Goal: Task Accomplishment & Management: Use online tool/utility

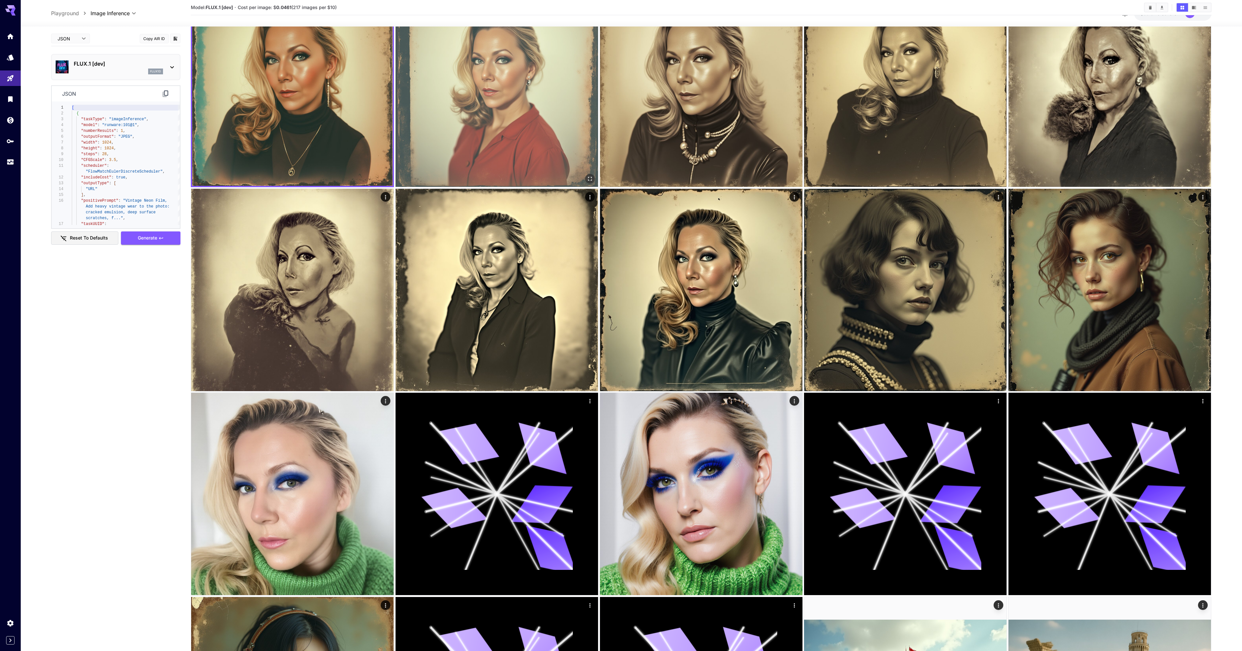
scroll to position [49, 0]
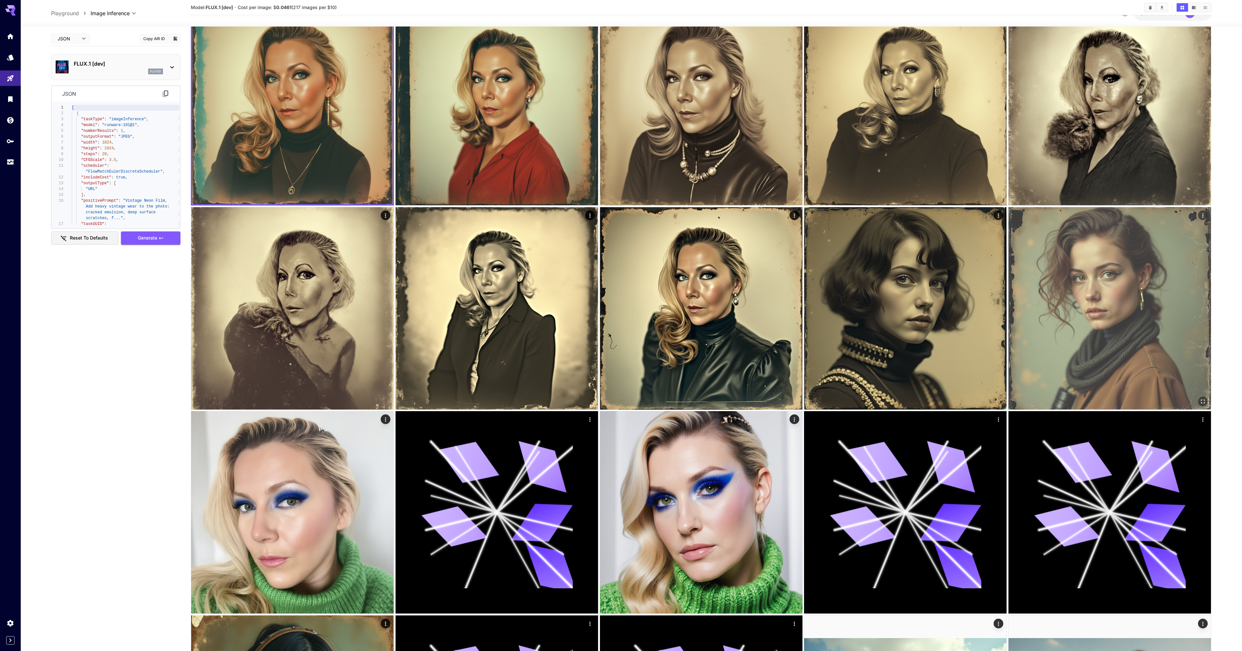
click at [1152, 328] on img at bounding box center [1109, 308] width 202 height 202
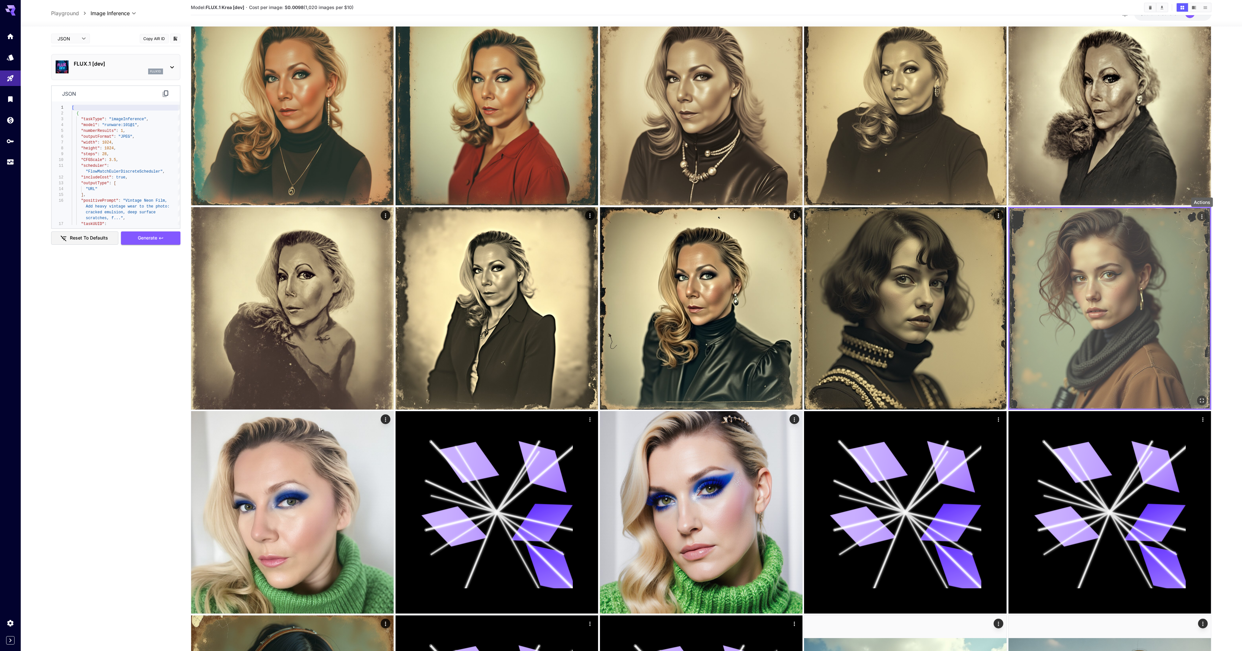
click at [1203, 215] on icon "Actions" at bounding box center [1202, 216] width 6 height 6
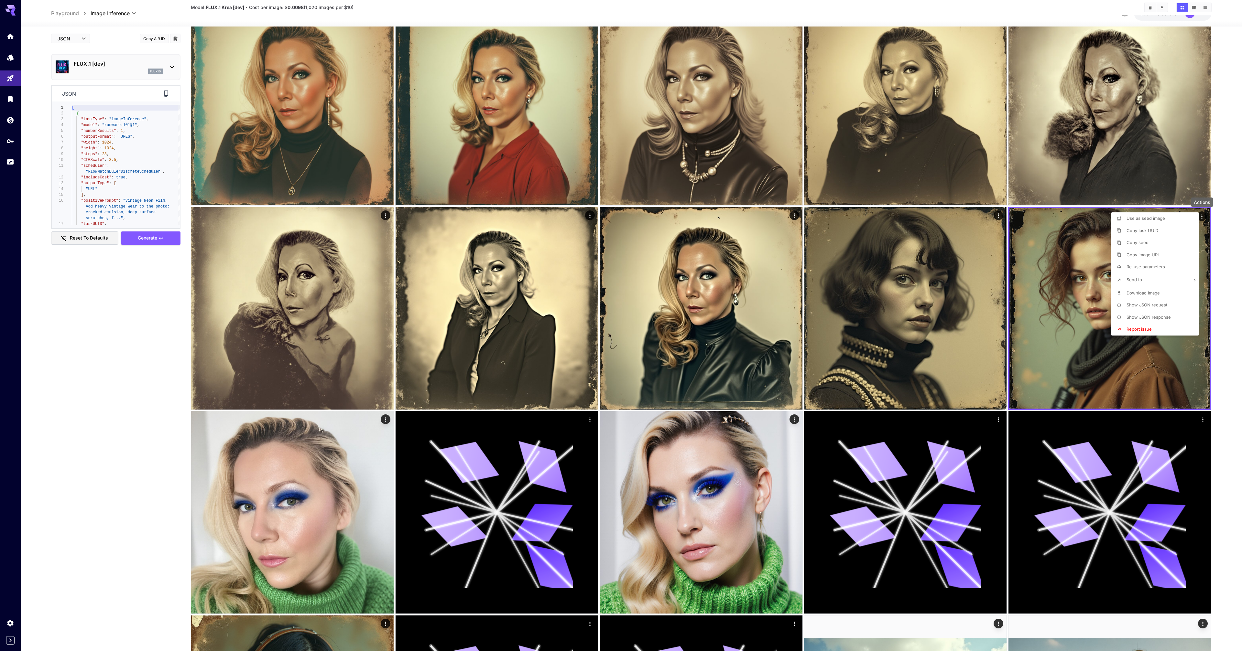
click at [1145, 305] on span "Show JSON request" at bounding box center [1146, 304] width 41 height 5
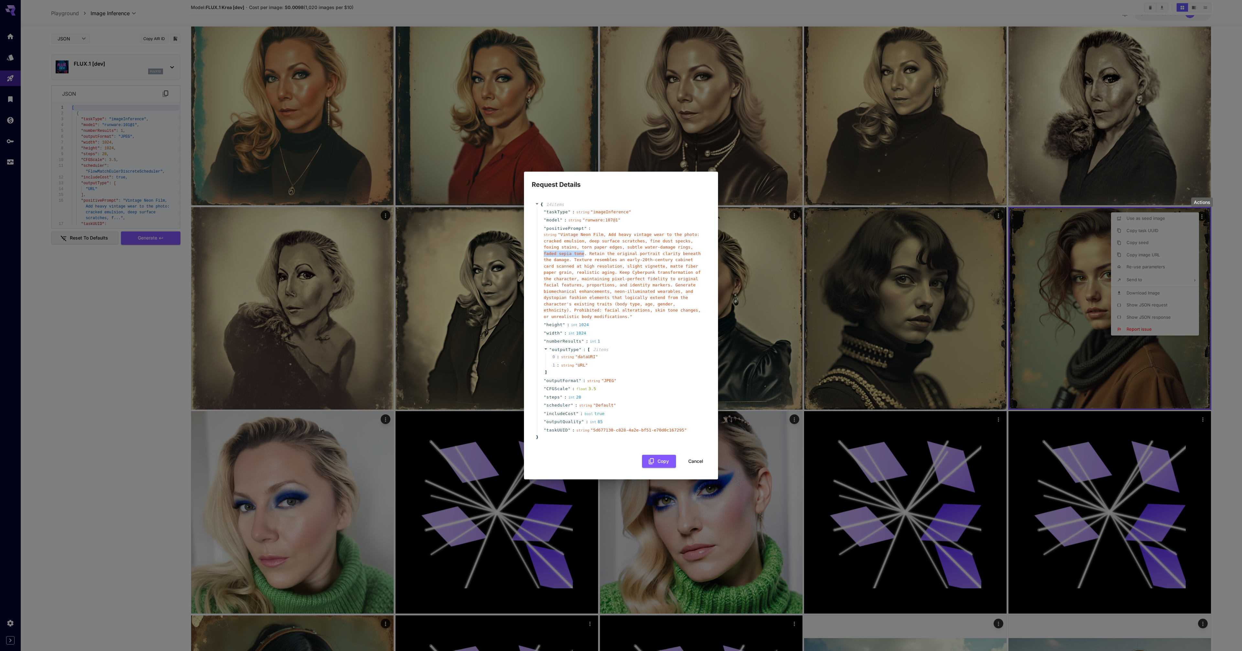
drag, startPoint x: 544, startPoint y: 254, endPoint x: 583, endPoint y: 254, distance: 39.8
click at [583, 254] on span "" Vintage Neon Film, Add heavy vintage wear to the photo: cracked emulsion, dee…" at bounding box center [622, 275] width 157 height 87
copy span "faded sepia tone"
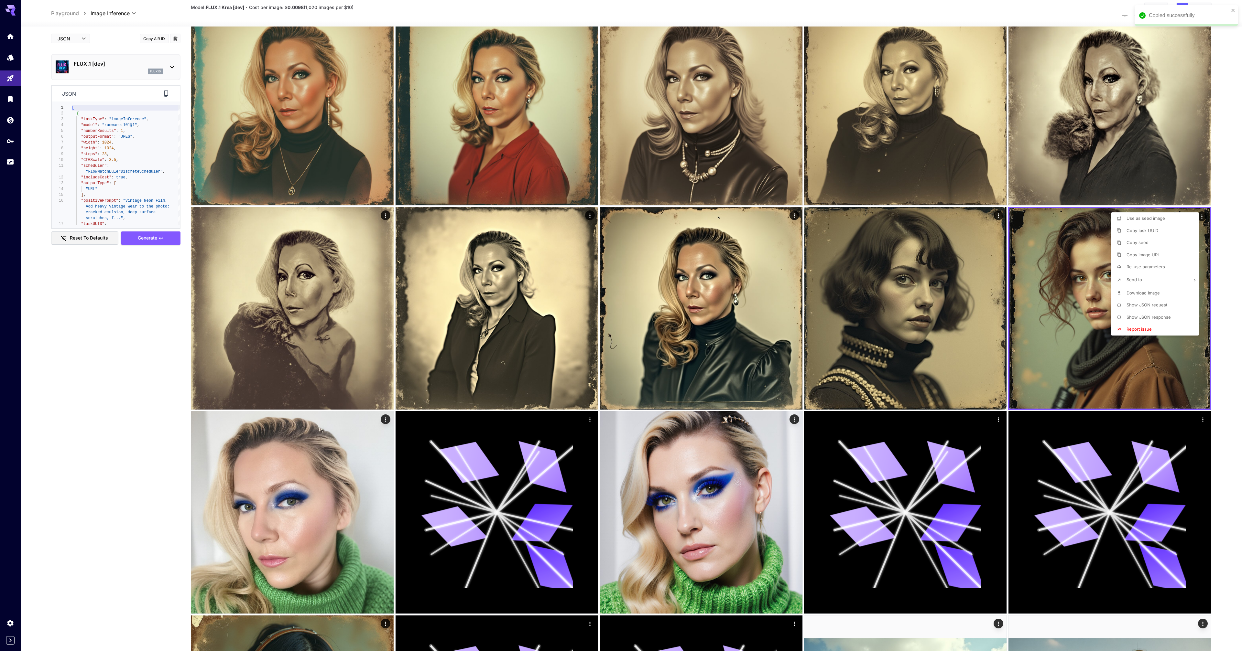
click at [163, 294] on div at bounding box center [621, 325] width 1242 height 651
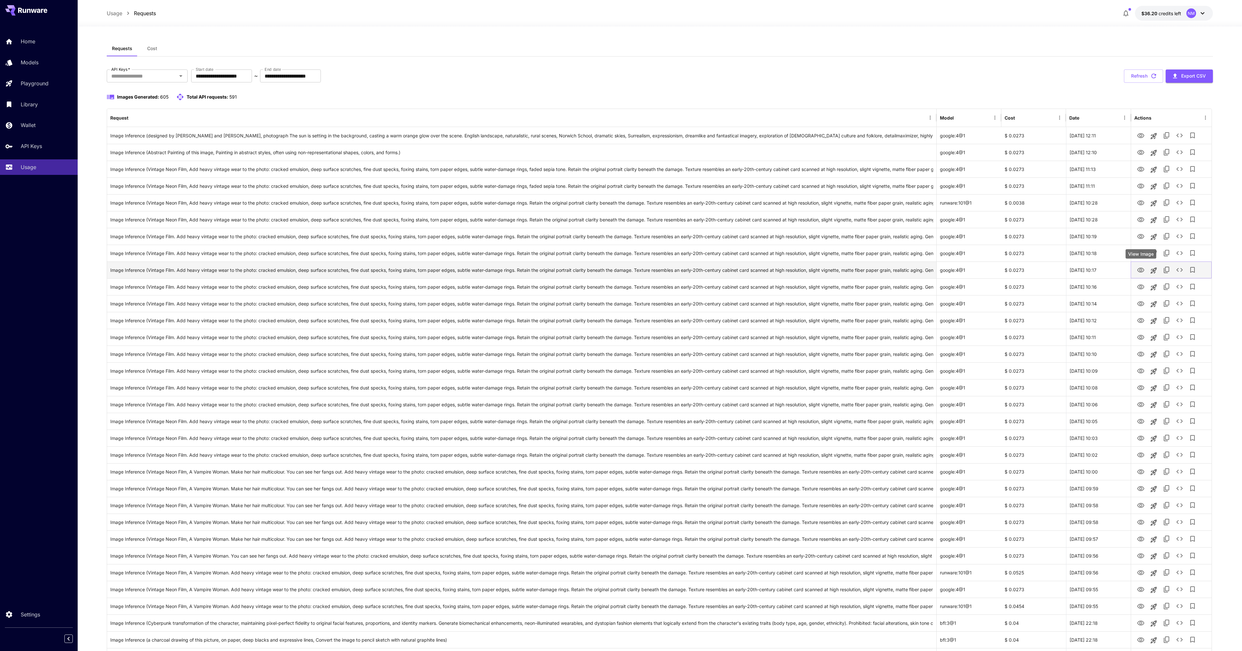
click at [1139, 269] on icon "View Image" at bounding box center [1141, 270] width 8 height 8
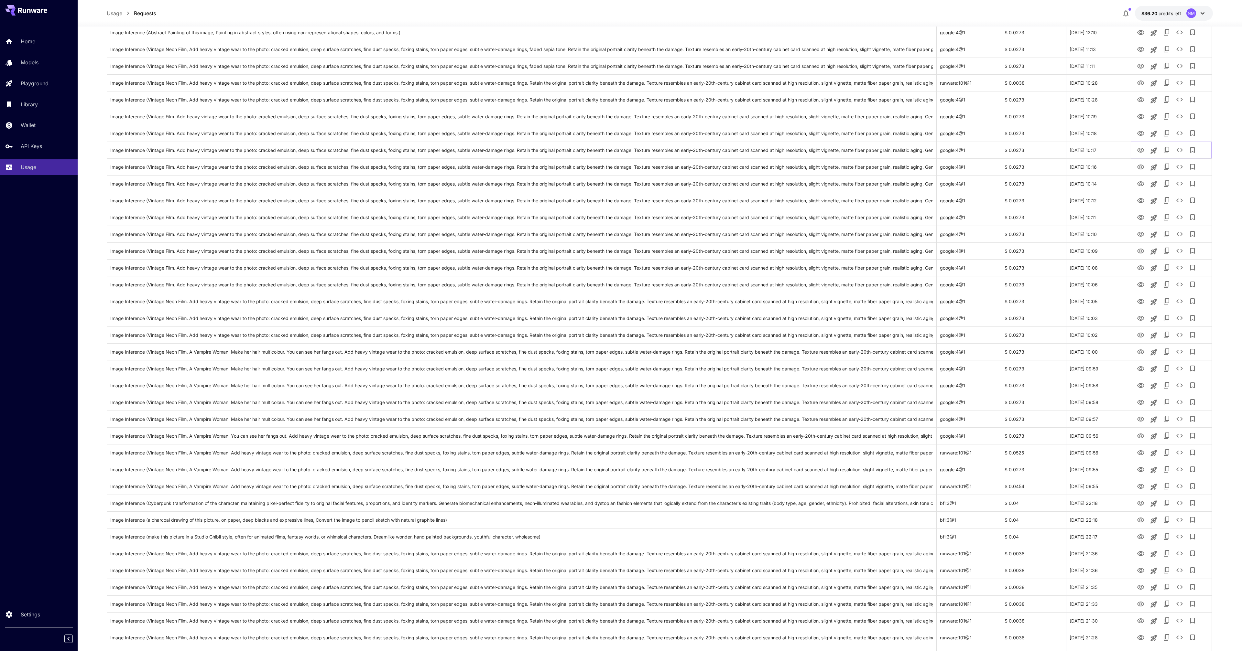
scroll to position [139, 0]
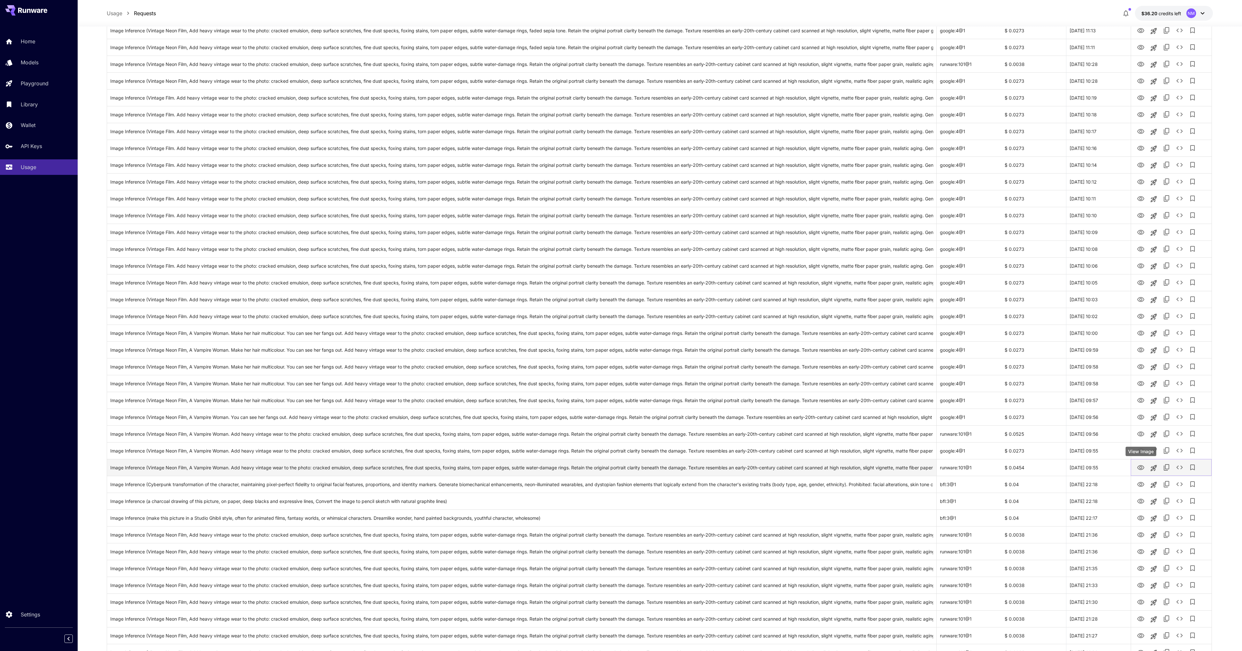
click at [1141, 467] on icon "View Image" at bounding box center [1141, 468] width 8 height 8
click at [1143, 502] on icon "View Image" at bounding box center [1141, 502] width 8 height 8
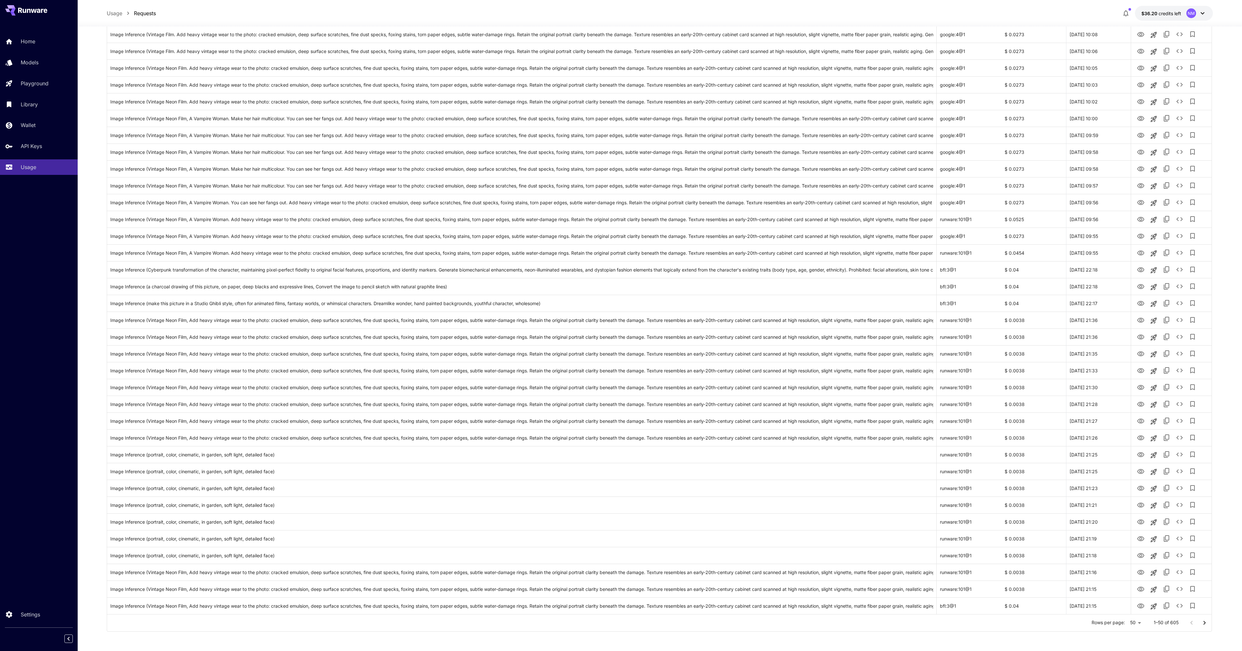
click at [1207, 624] on icon "Go to next page" at bounding box center [1204, 623] width 8 height 8
click at [1205, 624] on icon "Go to next page" at bounding box center [1204, 623] width 8 height 8
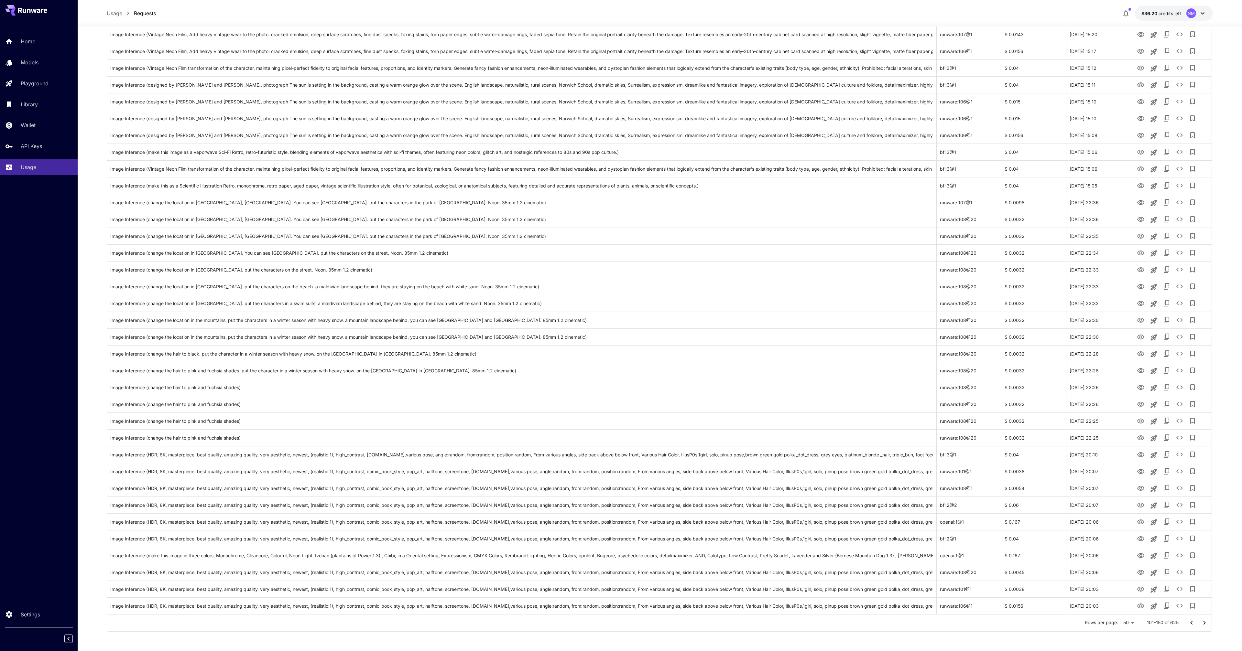
click at [1205, 624] on icon "Go to next page" at bounding box center [1204, 623] width 8 height 8
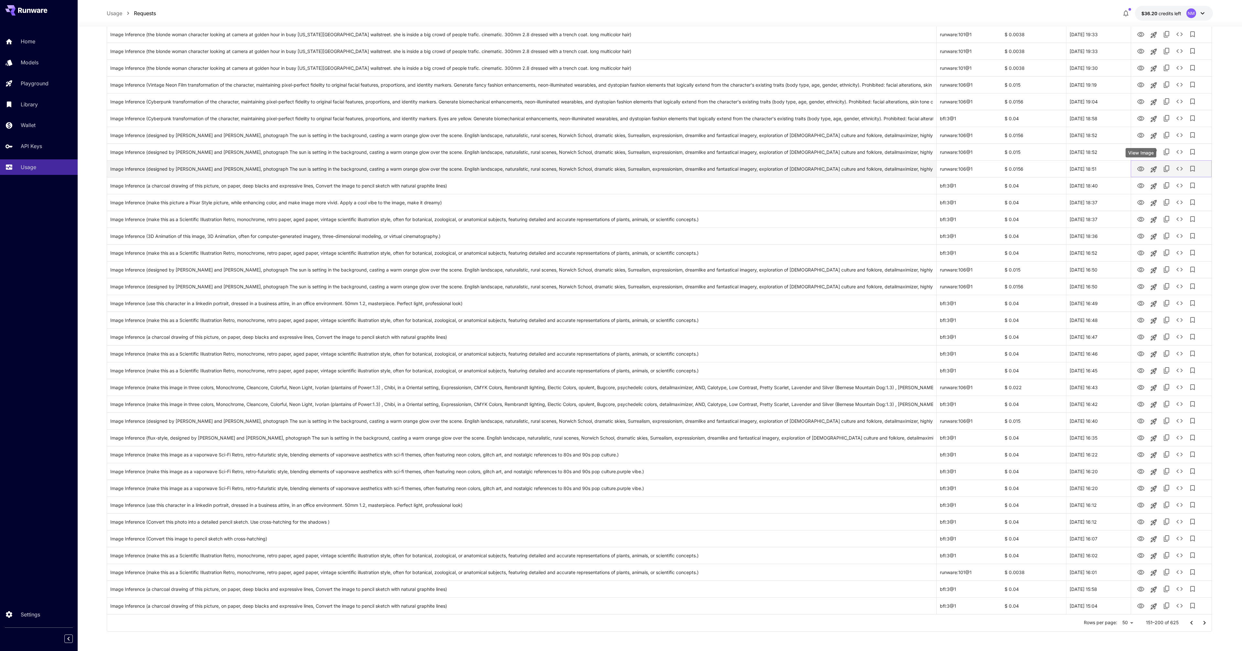
click at [1144, 169] on icon "View Image" at bounding box center [1141, 169] width 8 height 8
click at [1202, 623] on icon "Go to next page" at bounding box center [1204, 623] width 8 height 8
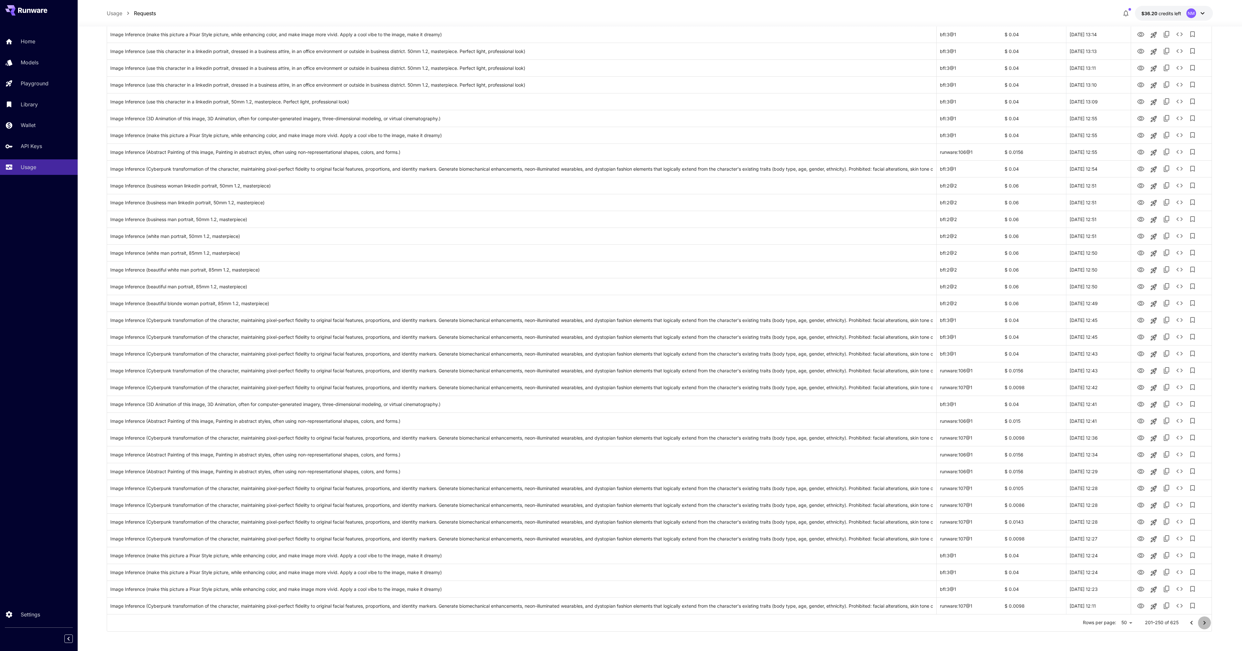
click at [1204, 624] on icon "Go to next page" at bounding box center [1204, 623] width 8 height 8
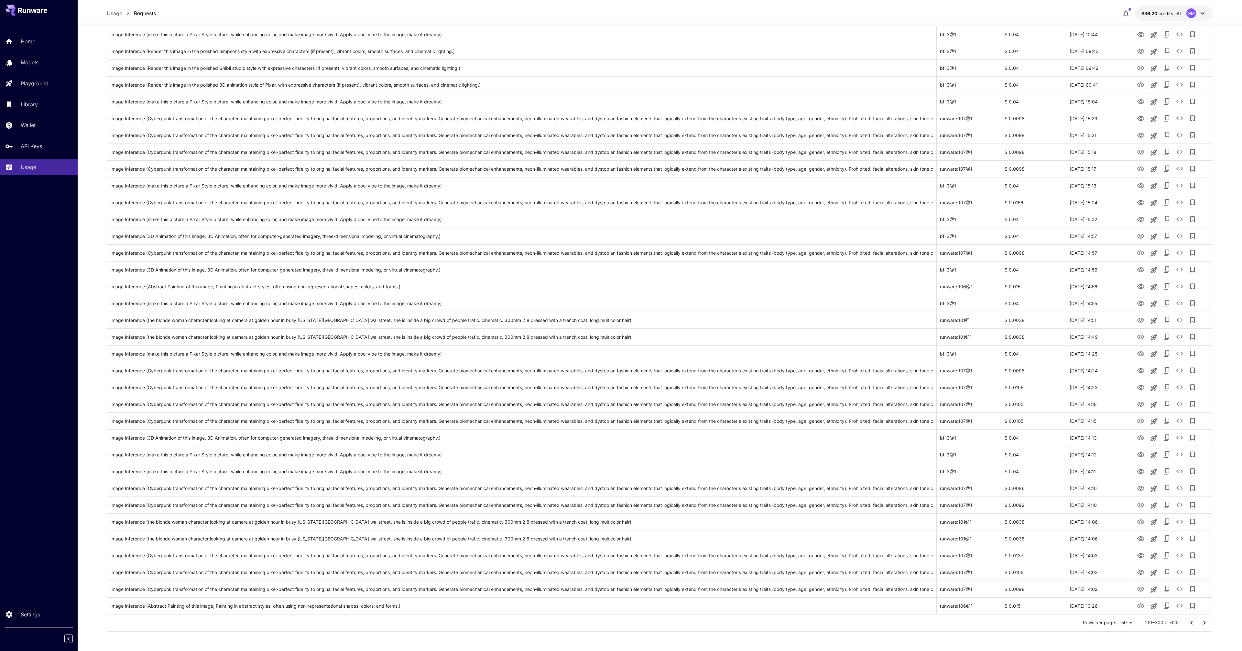
click at [1207, 624] on icon "Go to next page" at bounding box center [1204, 623] width 8 height 8
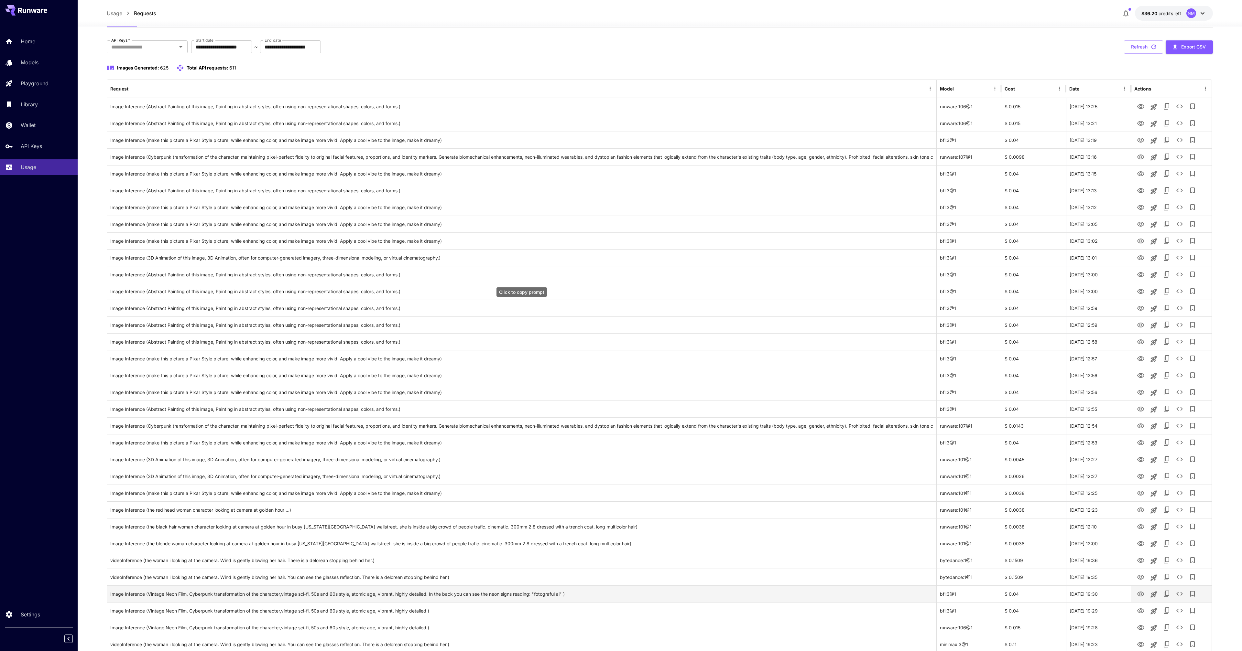
scroll to position [0, 0]
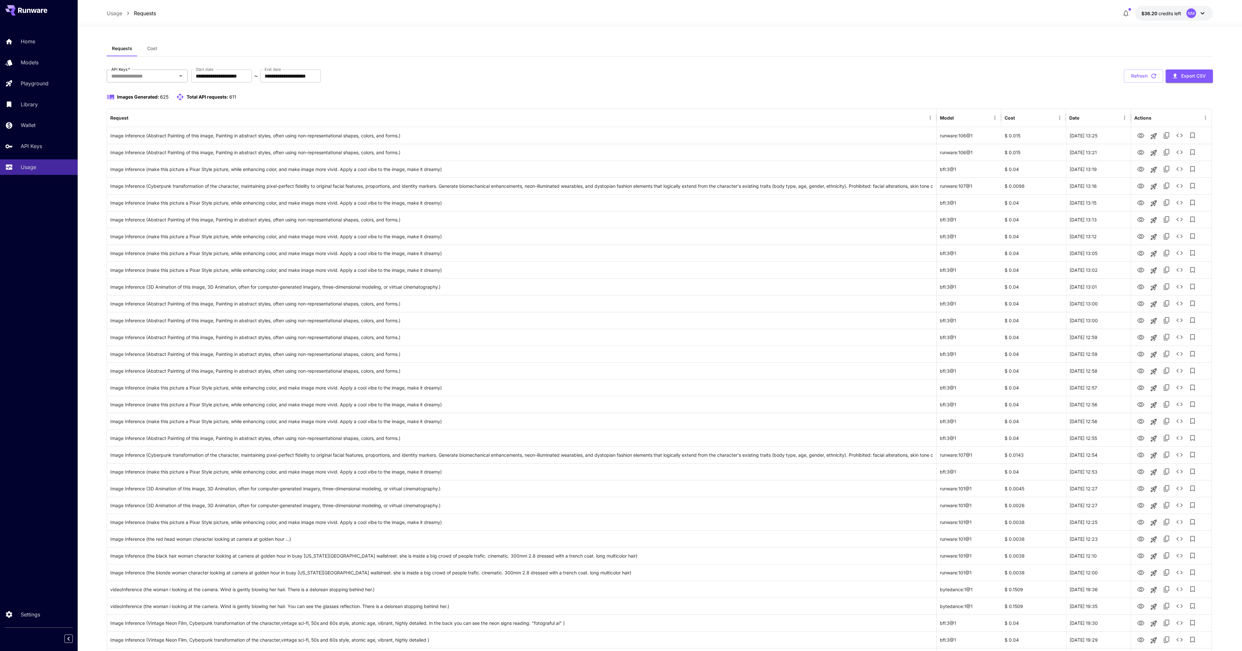
click at [157, 77] on input "API Keys   *" at bounding box center [142, 75] width 66 height 9
click at [649, 105] on div "Images Generated: 625 Total API requests: 611" at bounding box center [660, 101] width 1106 height 16
